Goal: Task Accomplishment & Management: Use online tool/utility

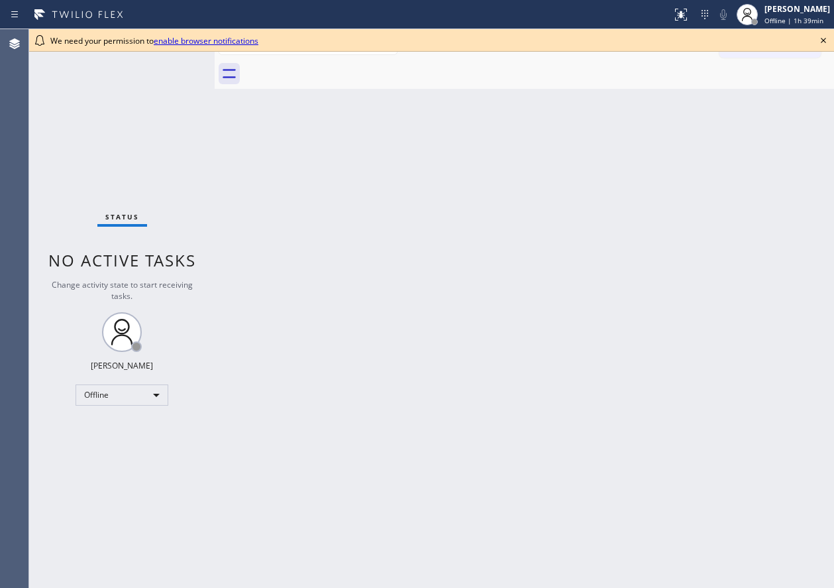
click at [821, 36] on icon at bounding box center [824, 40] width 16 height 16
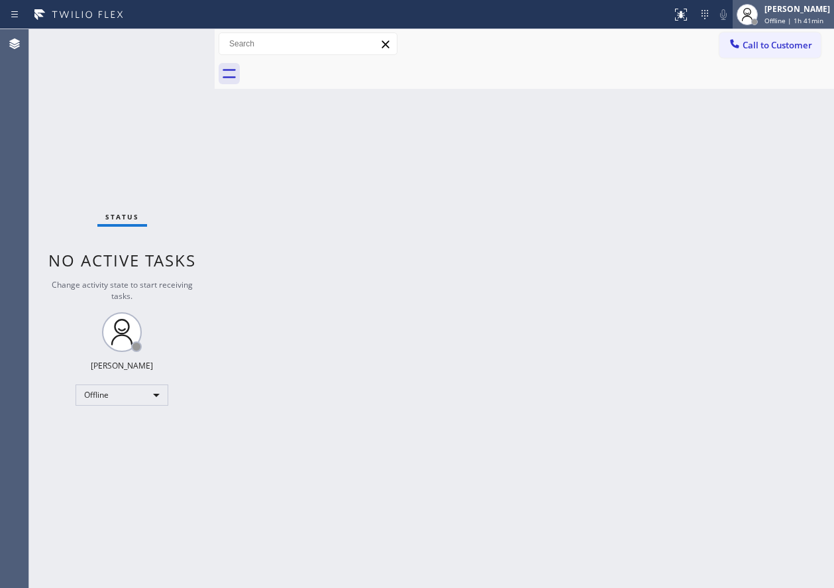
click at [794, 28] on div "[PERSON_NAME] Offline | 1h 41min" at bounding box center [783, 14] width 101 height 29
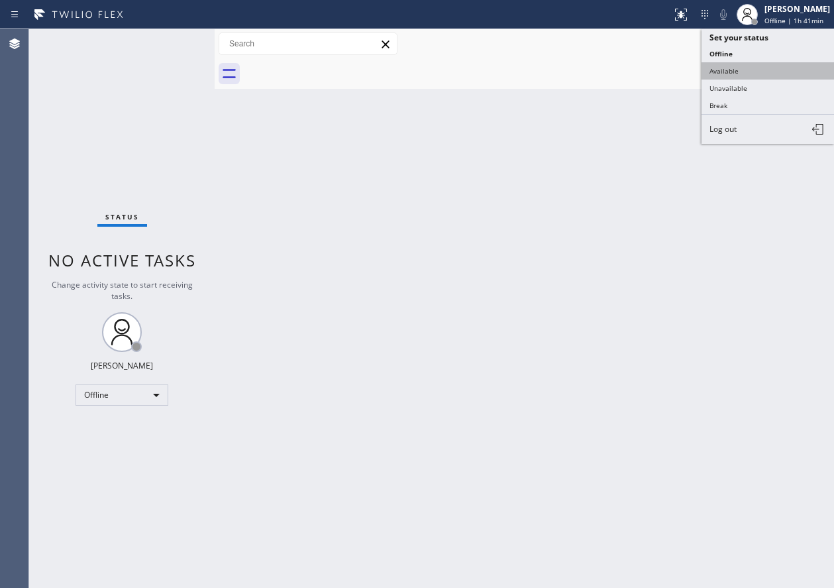
click at [760, 75] on button "Available" at bounding box center [768, 70] width 133 height 17
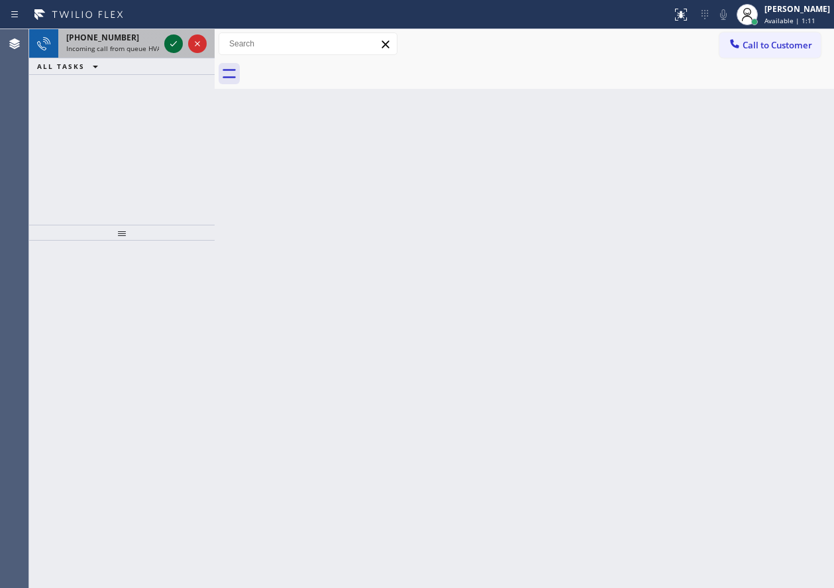
click at [173, 40] on icon at bounding box center [174, 44] width 16 height 16
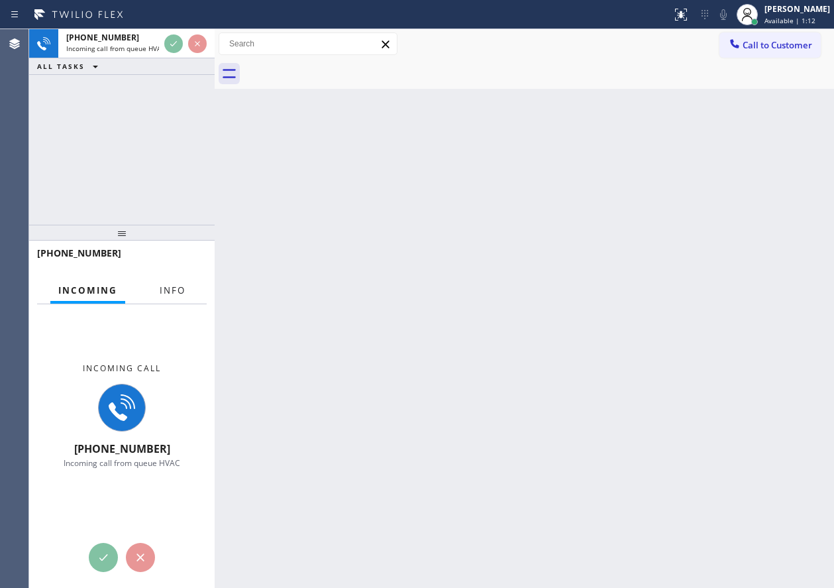
click at [184, 286] on span "Info" at bounding box center [173, 290] width 26 height 12
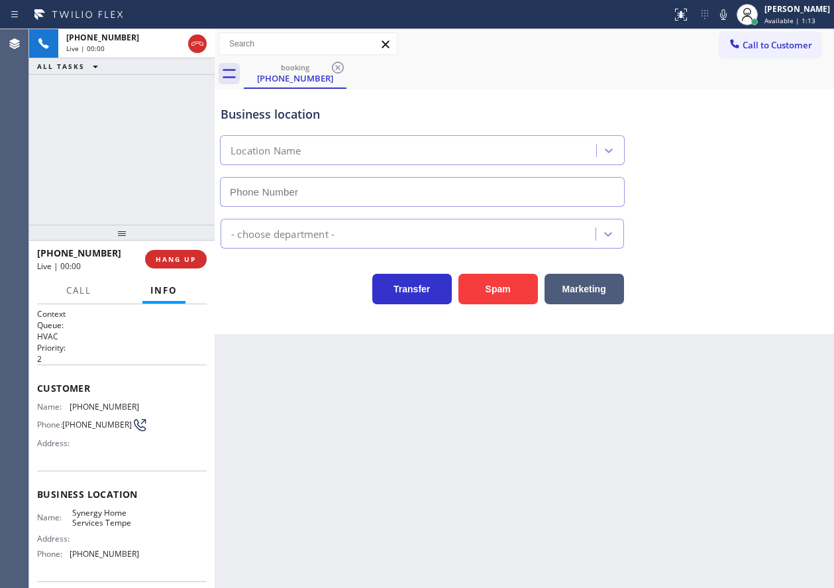
type input "[PHONE_NUMBER]"
click at [497, 293] on button "Spam" at bounding box center [498, 289] width 80 height 30
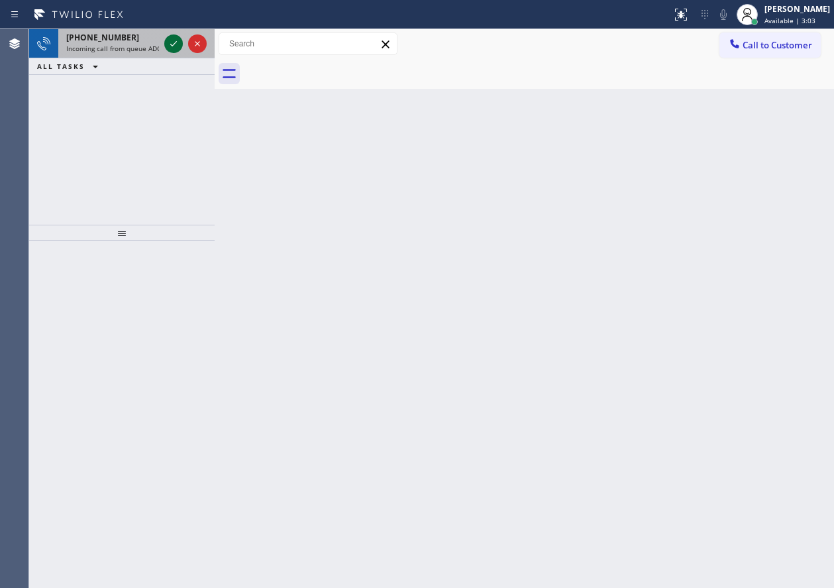
click at [174, 40] on icon at bounding box center [174, 44] width 16 height 16
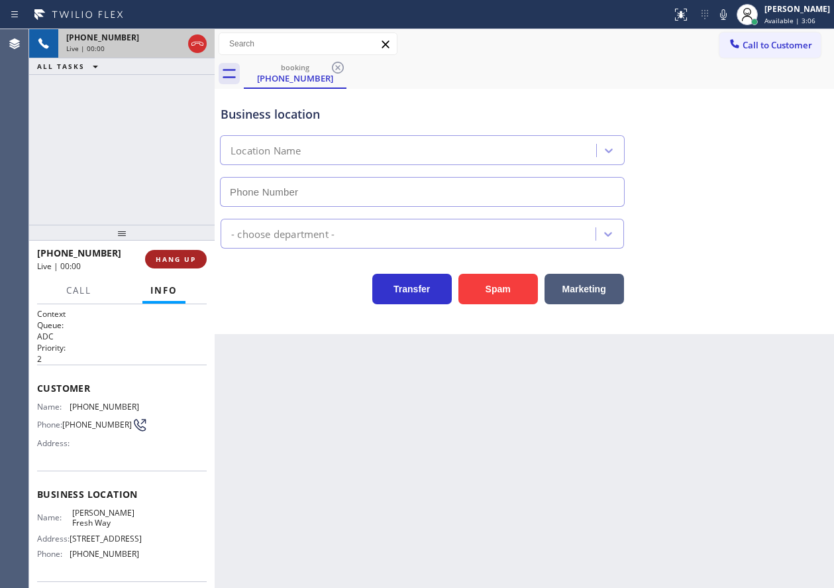
type input "[PHONE_NUMBER]"
click at [178, 260] on span "HANG UP" at bounding box center [176, 258] width 40 height 9
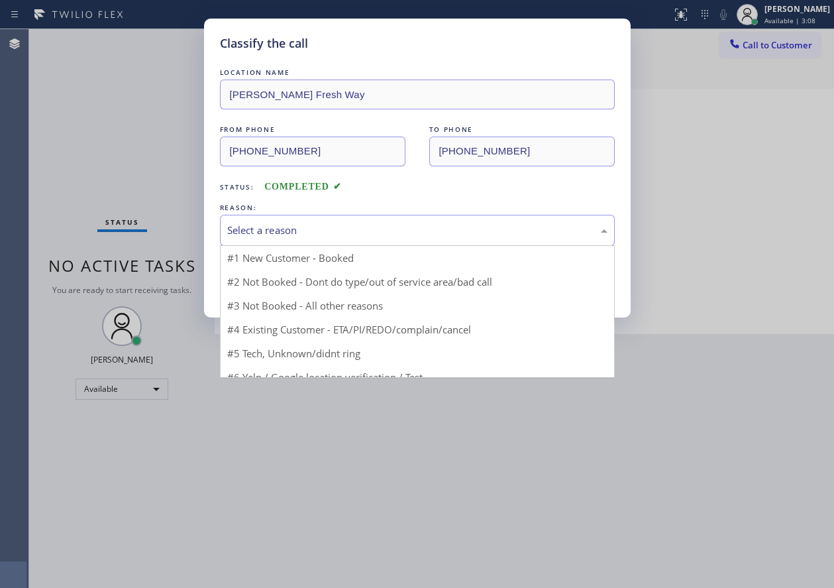
drag, startPoint x: 309, startPoint y: 233, endPoint x: 309, endPoint y: 248, distance: 15.9
click at [309, 233] on div "Select a reason" at bounding box center [417, 230] width 380 height 15
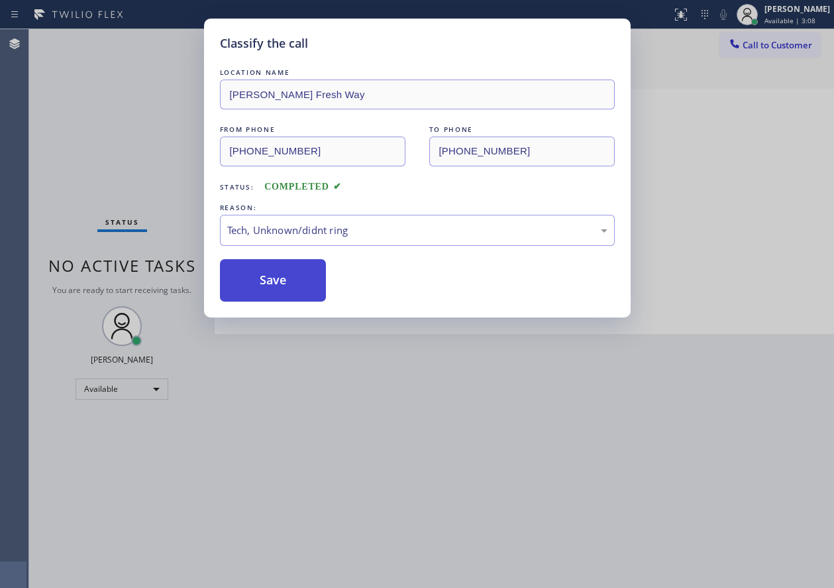
click at [293, 289] on button "Save" at bounding box center [273, 280] width 107 height 42
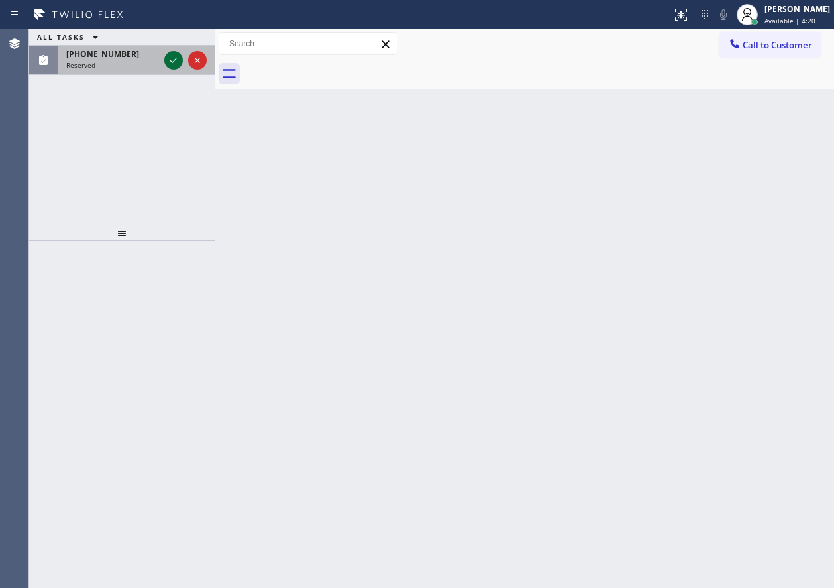
click at [172, 54] on icon at bounding box center [174, 60] width 16 height 16
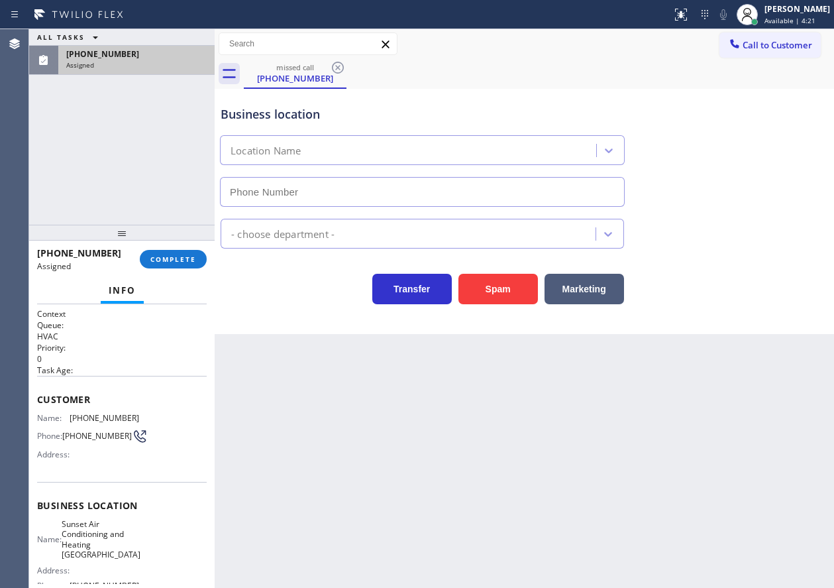
type input "[PHONE_NUMBER]"
click at [172, 260] on span "COMPLETE" at bounding box center [173, 258] width 46 height 9
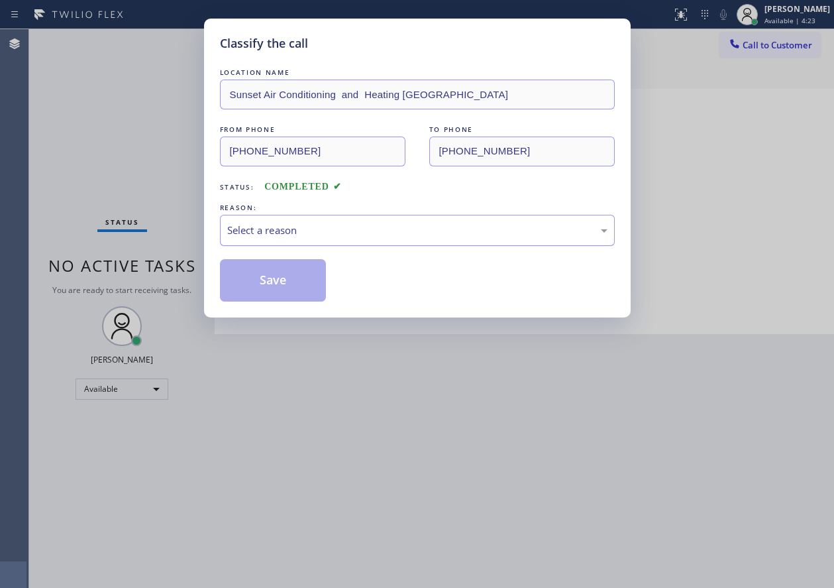
drag, startPoint x: 370, startPoint y: 231, endPoint x: 370, endPoint y: 242, distance: 10.6
click at [370, 235] on div "Select a reason" at bounding box center [417, 230] width 380 height 15
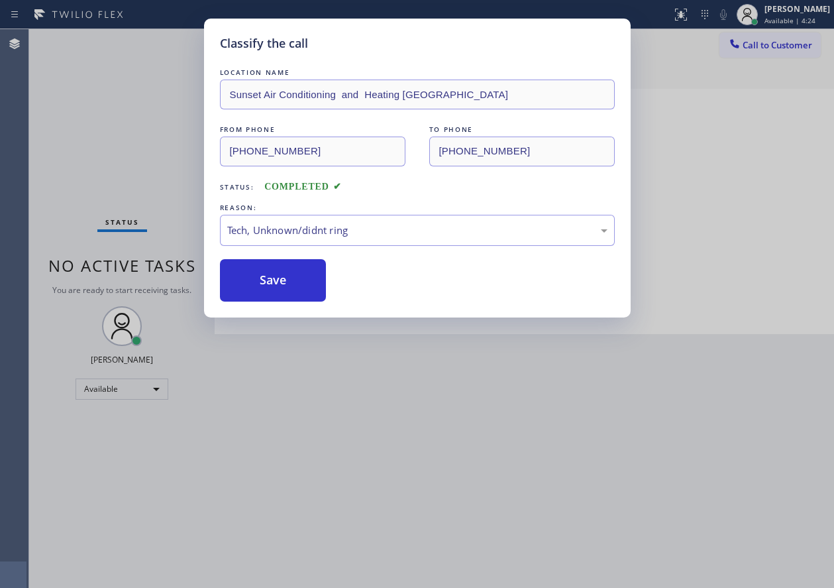
click at [285, 290] on button "Save" at bounding box center [273, 280] width 107 height 42
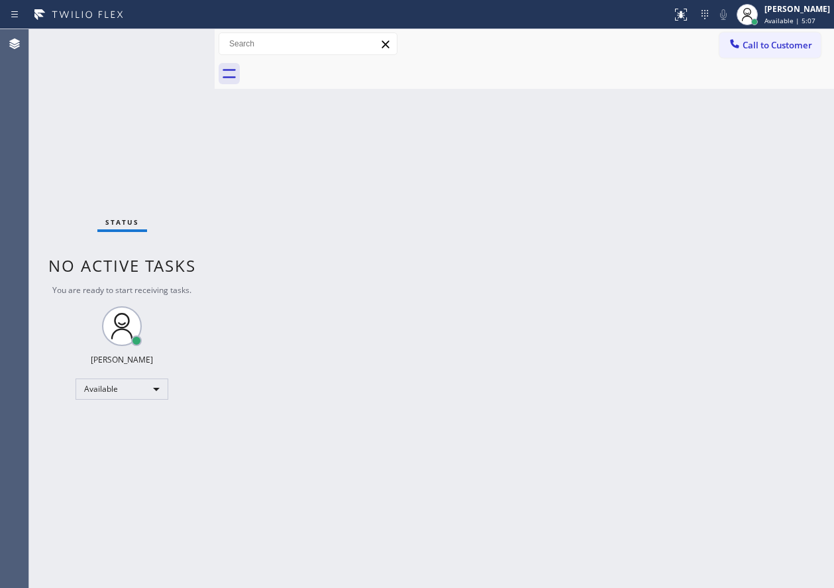
click at [488, 357] on div "Back to Dashboard Change Sender ID Customers Technicians Select a contact Outbo…" at bounding box center [524, 308] width 619 height 559
click at [170, 46] on div "Status No active tasks You are ready to start receiving tasks. [PERSON_NAME] Av…" at bounding box center [122, 308] width 186 height 559
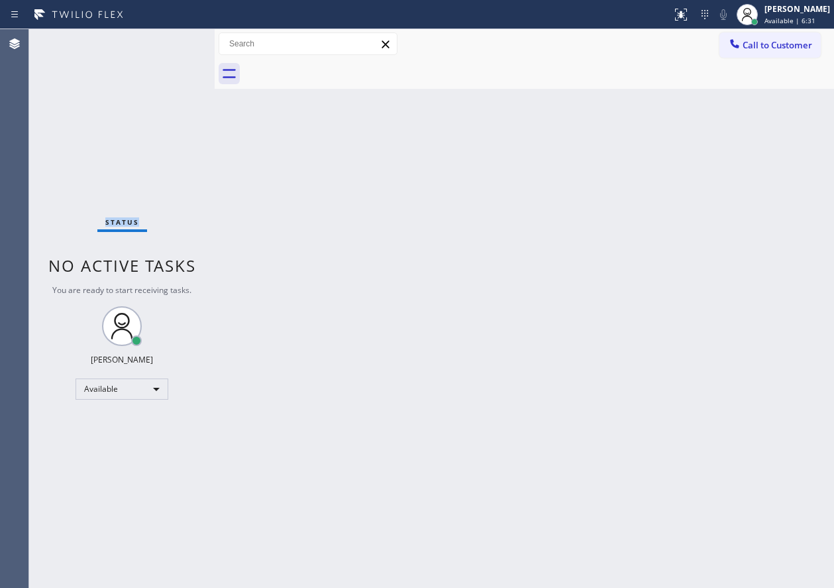
click at [170, 46] on div "Status No active tasks You are ready to start receiving tasks. [PERSON_NAME] Av…" at bounding box center [122, 308] width 186 height 559
click at [321, 169] on div "Back to Dashboard Change Sender ID Customers Technicians Select a contact Outbo…" at bounding box center [524, 308] width 619 height 559
click at [321, 168] on div "Back to Dashboard Change Sender ID Customers Technicians Select a contact Outbo…" at bounding box center [524, 308] width 619 height 559
click at [749, 260] on div "Back to Dashboard Change Sender ID Customers Technicians Select a contact Outbo…" at bounding box center [524, 308] width 619 height 559
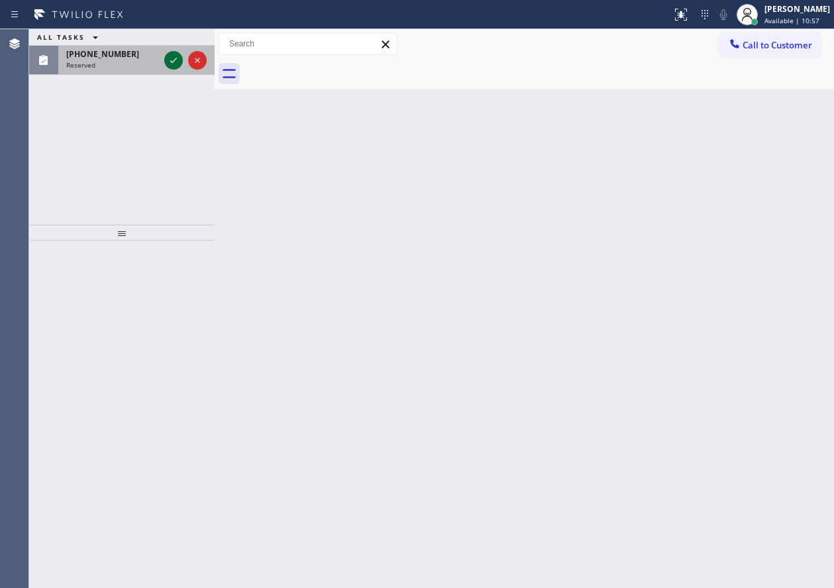
click at [169, 58] on icon at bounding box center [174, 60] width 16 height 16
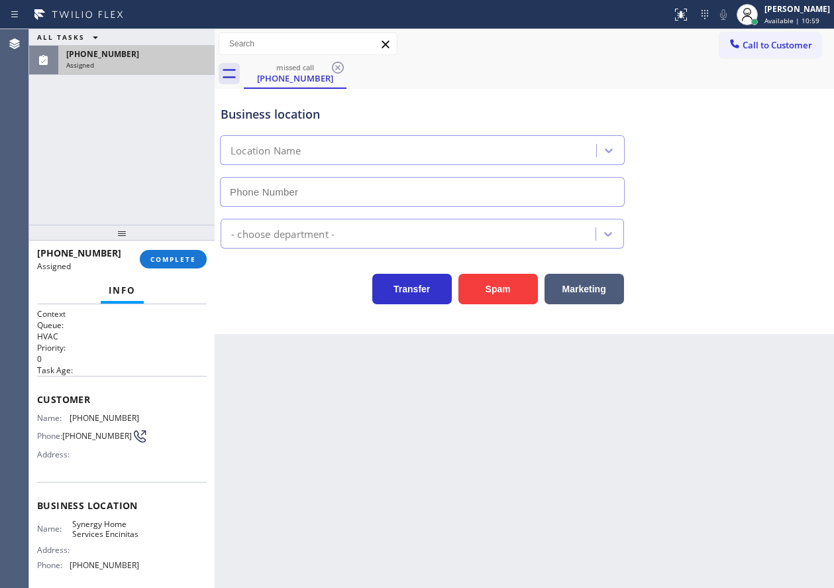
type input "[PHONE_NUMBER]"
click at [180, 248] on div "[PHONE_NUMBER] Assigned COMPLETE" at bounding box center [122, 259] width 170 height 34
click at [173, 258] on span "COMPLETE" at bounding box center [173, 258] width 46 height 9
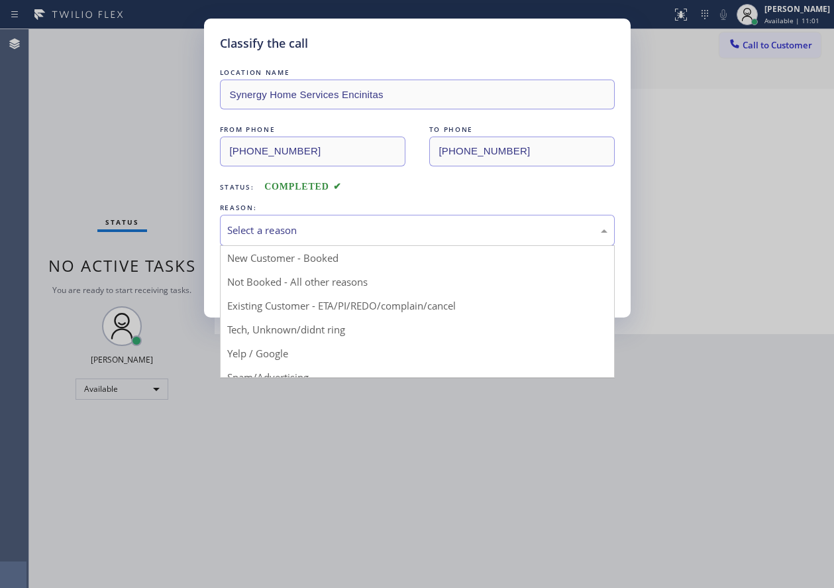
click at [346, 230] on div "Select a reason" at bounding box center [417, 230] width 380 height 15
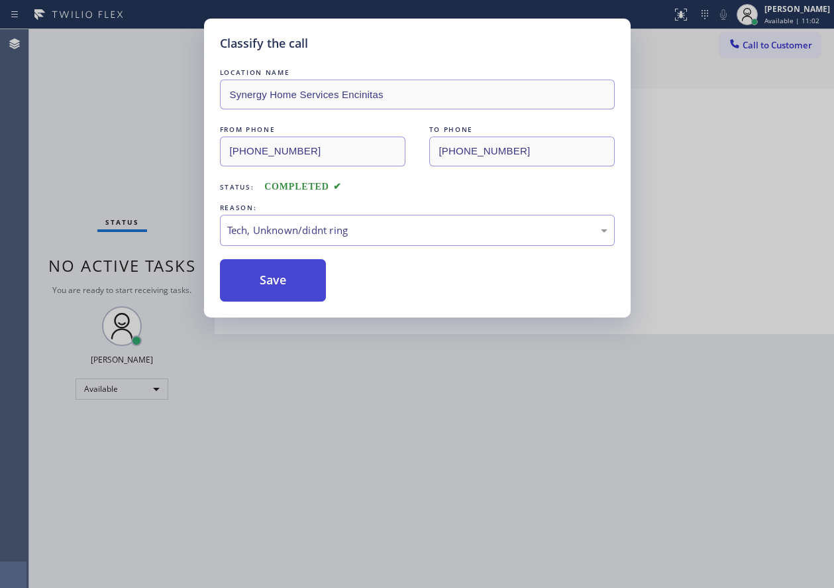
click at [274, 268] on button "Save" at bounding box center [273, 280] width 107 height 42
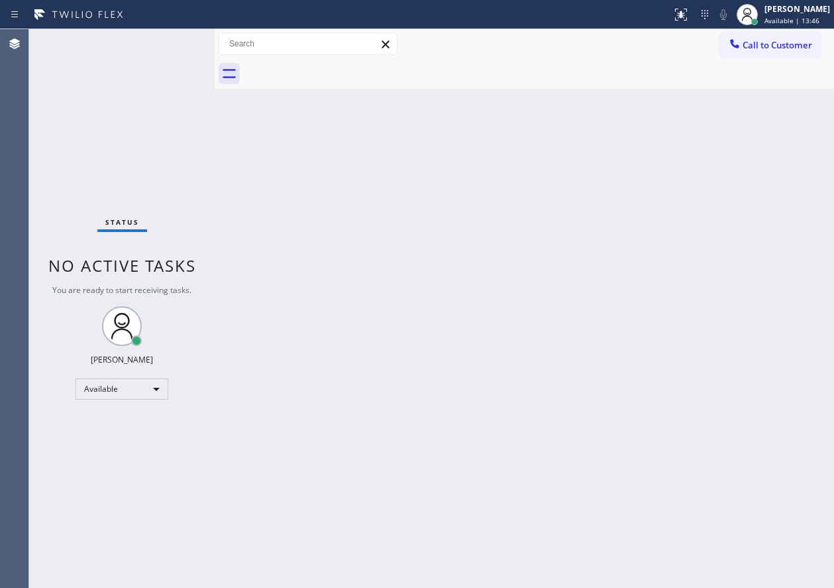
click at [684, 303] on div "Back to Dashboard Change Sender ID Customers Technicians Select a contact Outbo…" at bounding box center [524, 308] width 619 height 559
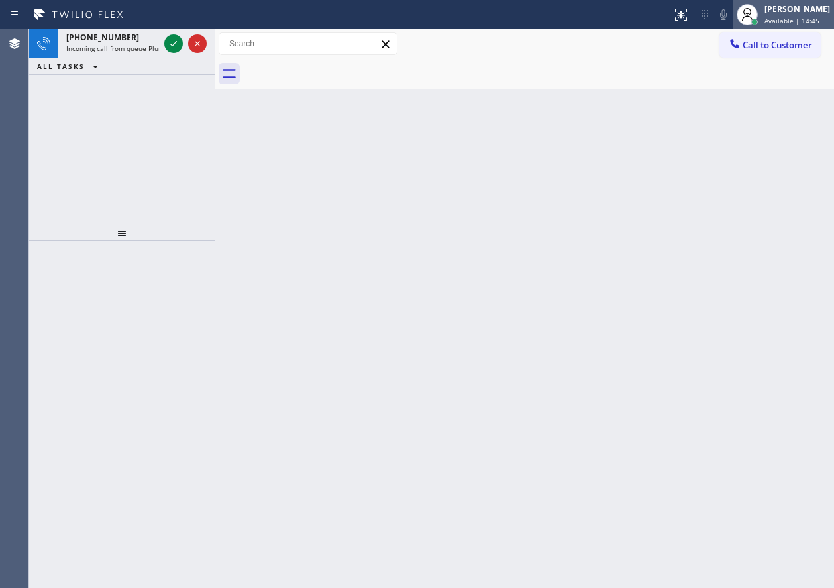
click at [804, 17] on span "Available | 14:45" at bounding box center [792, 20] width 55 height 9
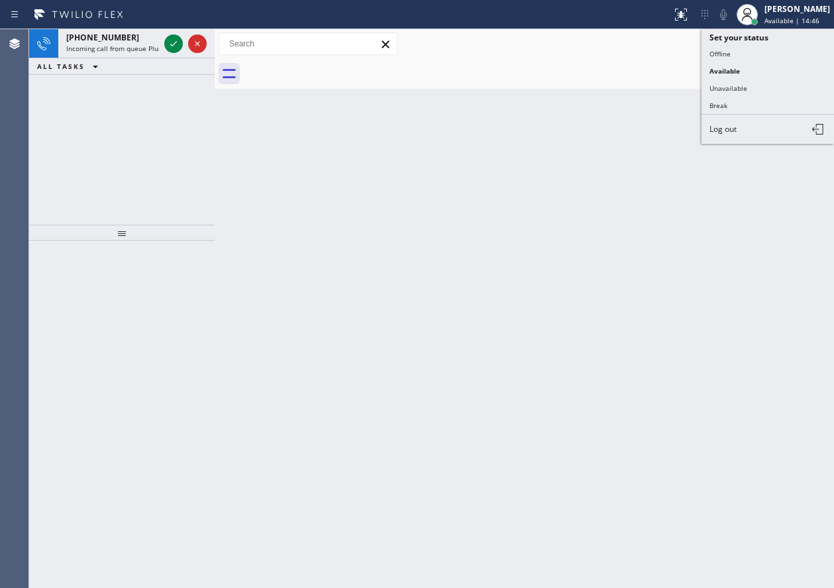
click at [741, 123] on button "Log out" at bounding box center [768, 129] width 133 height 29
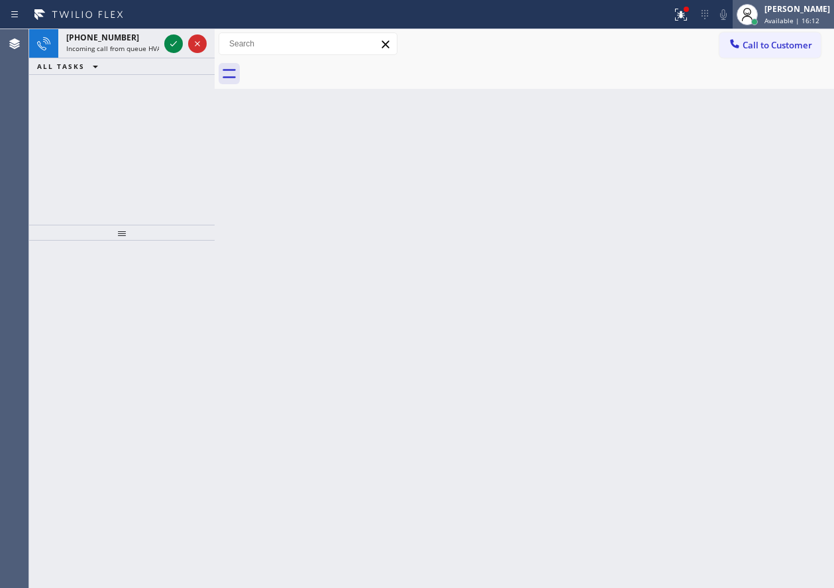
click at [791, 21] on span "Available | 16:12" at bounding box center [792, 20] width 55 height 9
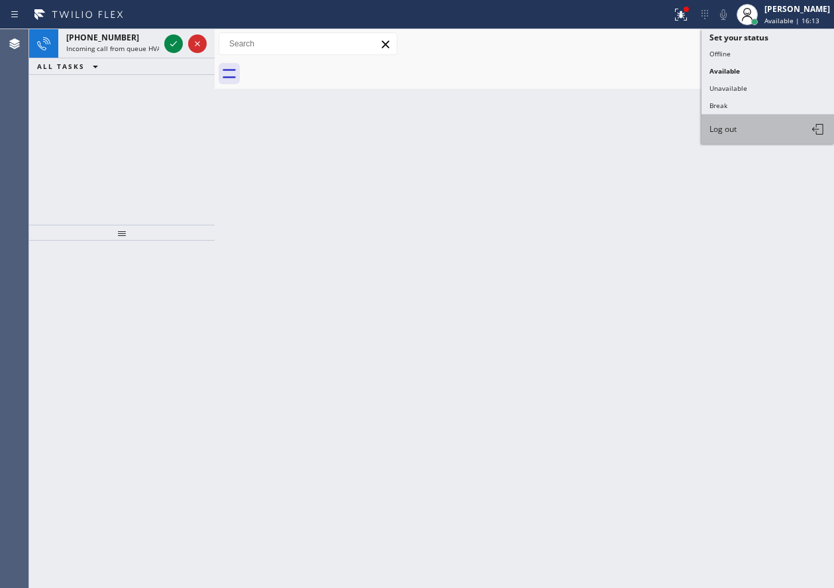
click at [761, 139] on button "Log out" at bounding box center [768, 129] width 133 height 29
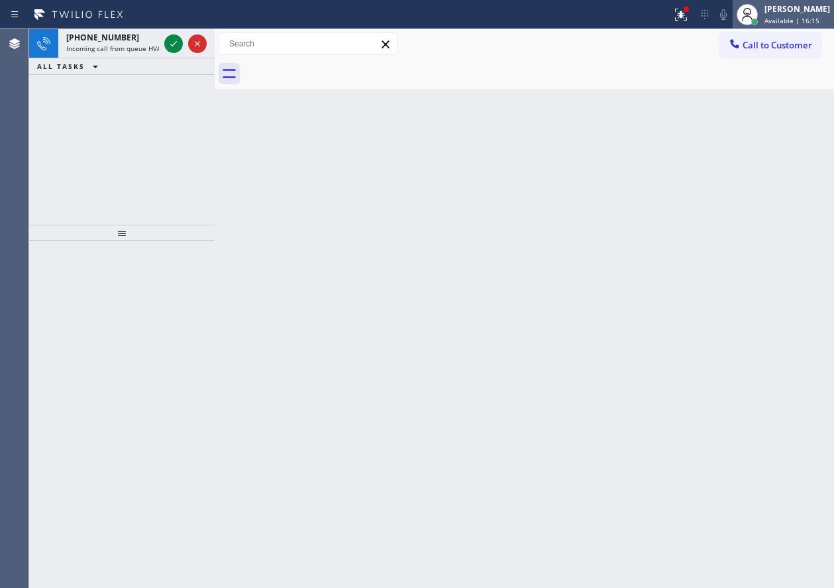
click at [803, 25] on span "Available | 16:15" at bounding box center [792, 20] width 55 height 9
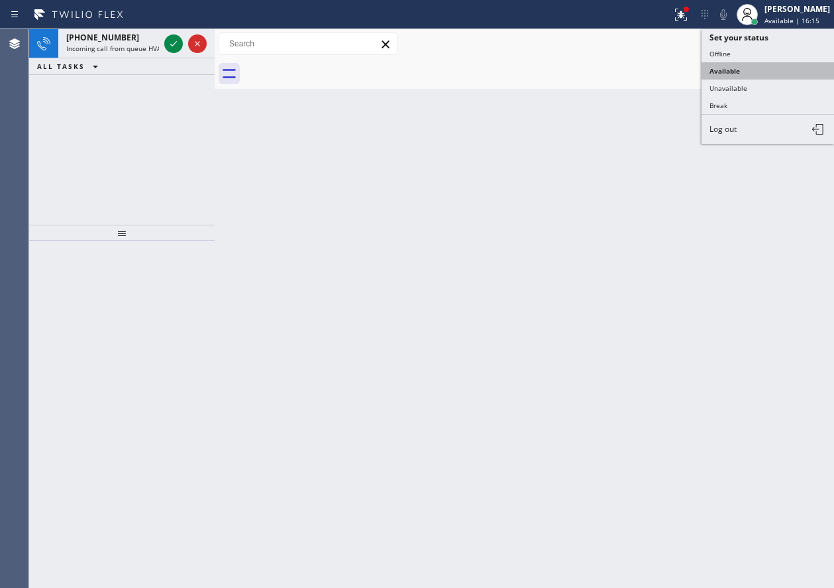
click at [777, 64] on button "Available" at bounding box center [768, 70] width 133 height 17
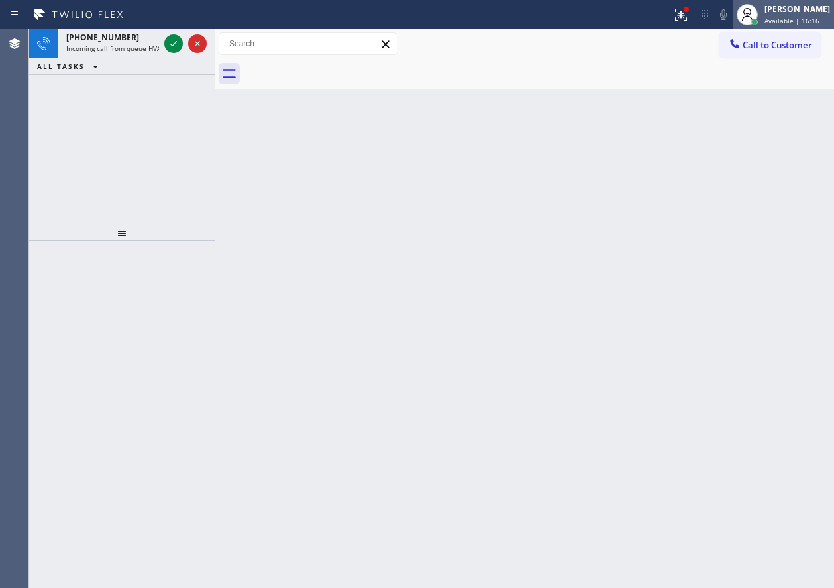
click at [782, 19] on span "Available | 16:16" at bounding box center [792, 20] width 55 height 9
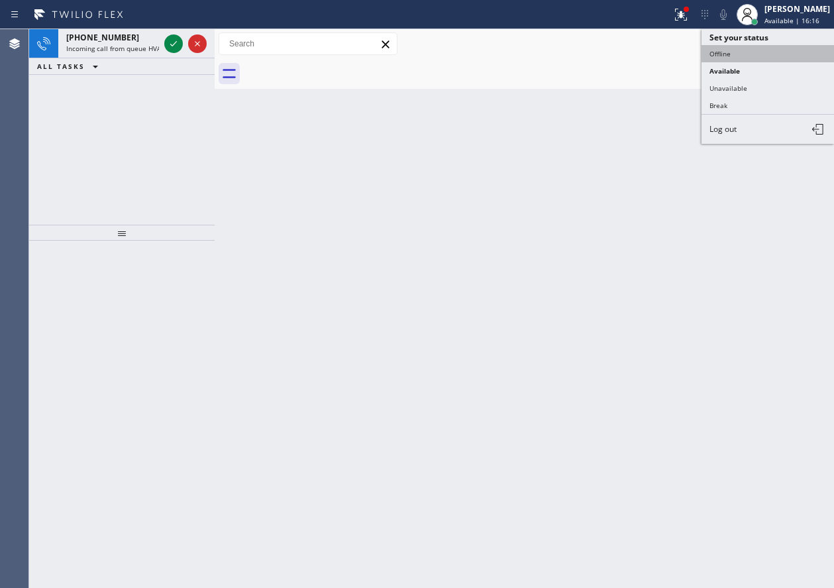
click at [767, 59] on button "Offline" at bounding box center [768, 53] width 133 height 17
